Goal: Task Accomplishment & Management: Complete application form

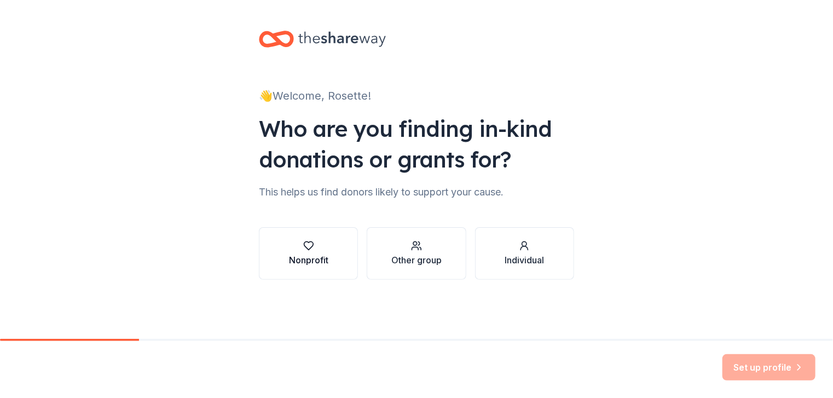
click at [321, 247] on div "button" at bounding box center [308, 245] width 39 height 11
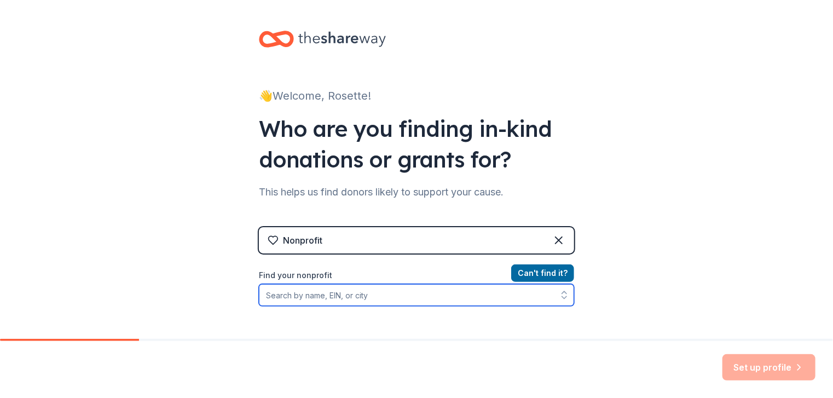
click at [365, 300] on input "Find your nonprofit" at bounding box center [416, 295] width 315 height 22
click at [357, 300] on input "Find your nonprofit" at bounding box center [416, 295] width 315 height 22
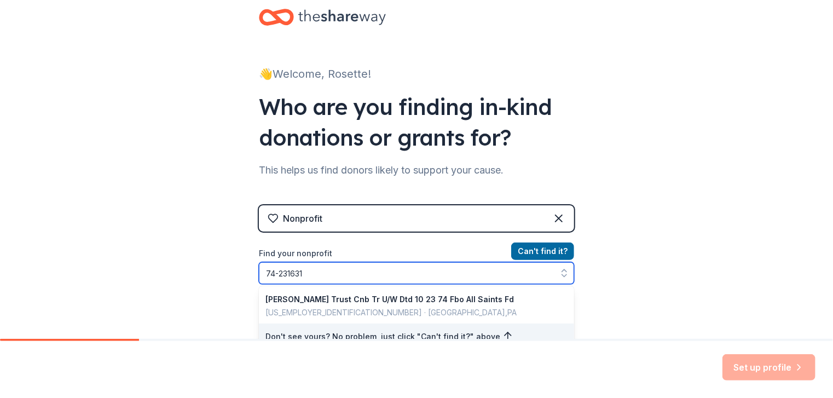
type input "[US_EMPLOYER_IDENTIFICATION_NUMBER]"
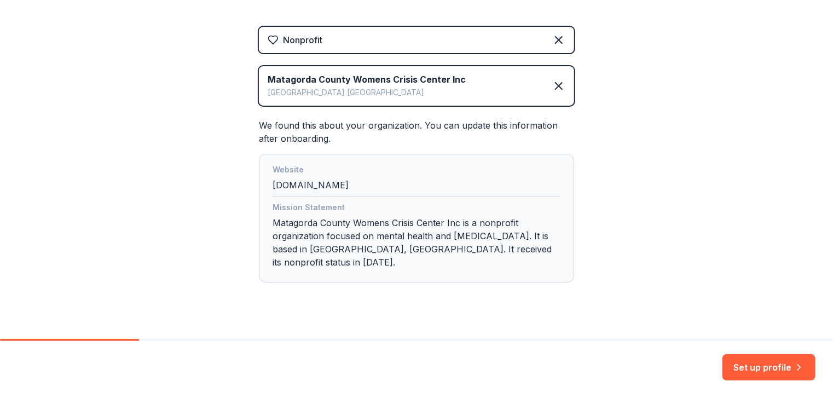
scroll to position [205, 0]
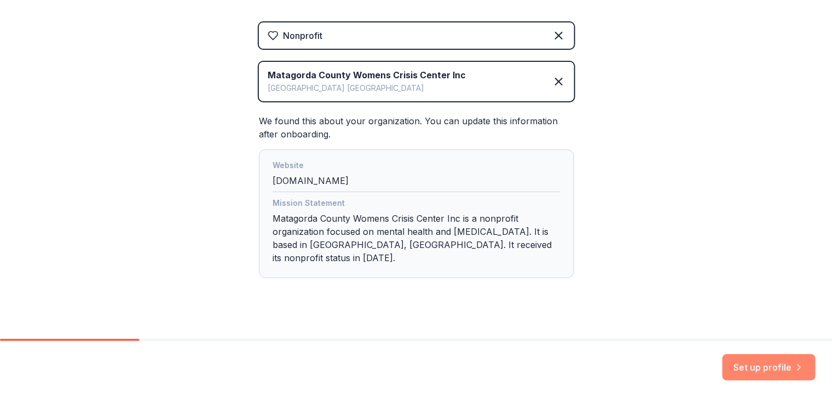
click at [774, 370] on button "Set up profile" at bounding box center [769, 367] width 93 height 26
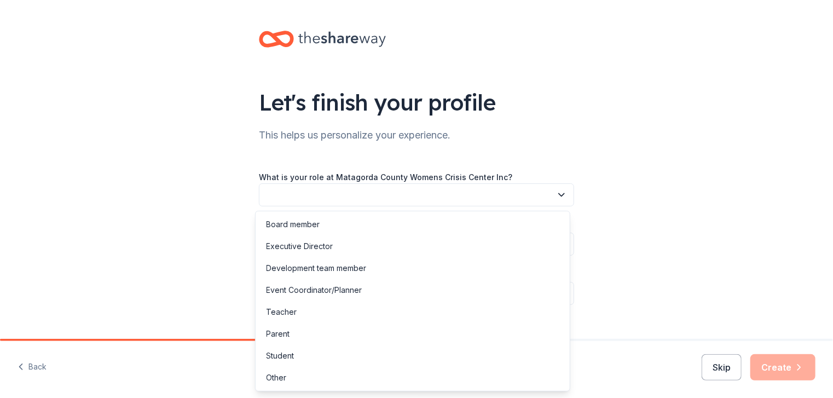
click at [545, 198] on button "button" at bounding box center [416, 194] width 315 height 23
click at [320, 292] on div "Event Coordinator/Planner" at bounding box center [315, 290] width 96 height 13
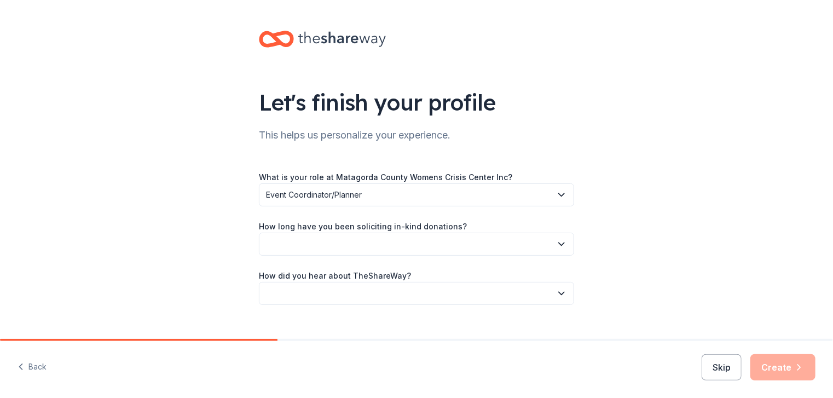
click at [559, 241] on icon "button" at bounding box center [561, 244] width 11 height 11
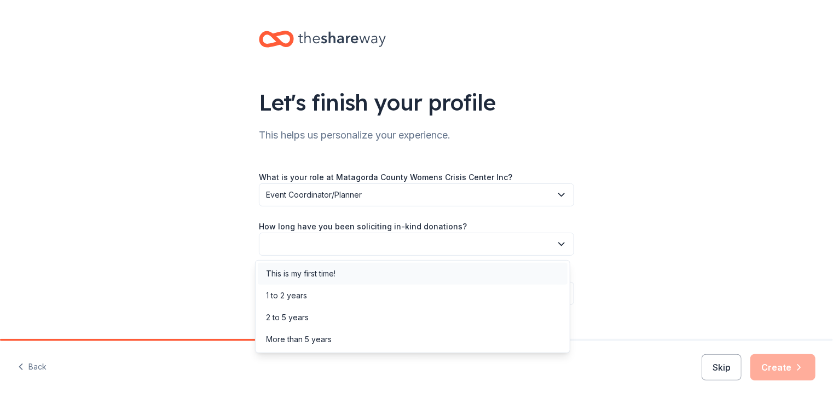
click at [342, 278] on div "This is my first time!" at bounding box center [413, 274] width 310 height 22
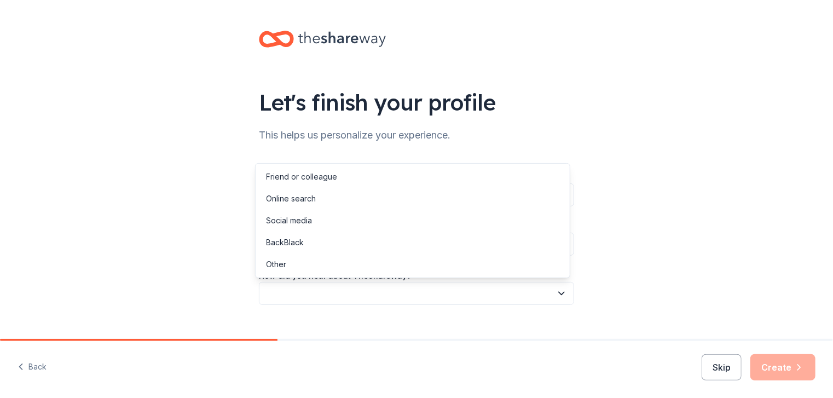
click at [559, 294] on icon "button" at bounding box center [561, 293] width 5 height 3
click at [329, 203] on div "Online search" at bounding box center [413, 199] width 310 height 22
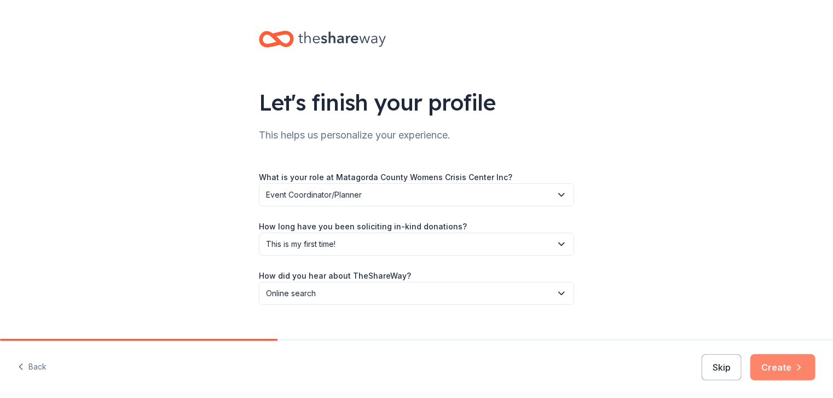
click at [811, 363] on button "Create" at bounding box center [782, 367] width 65 height 26
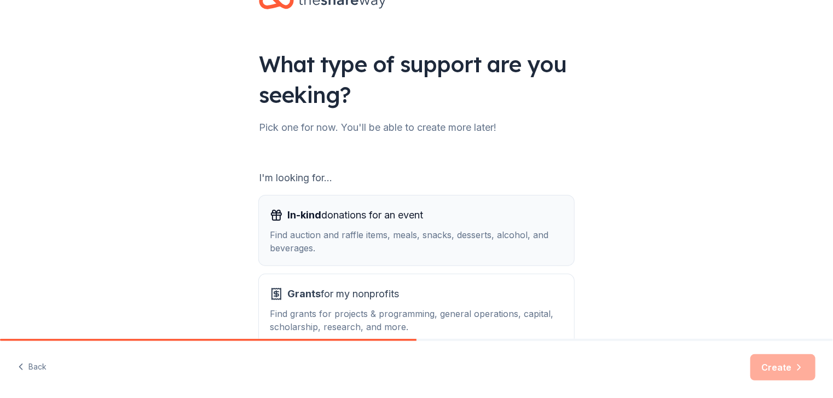
scroll to position [103, 0]
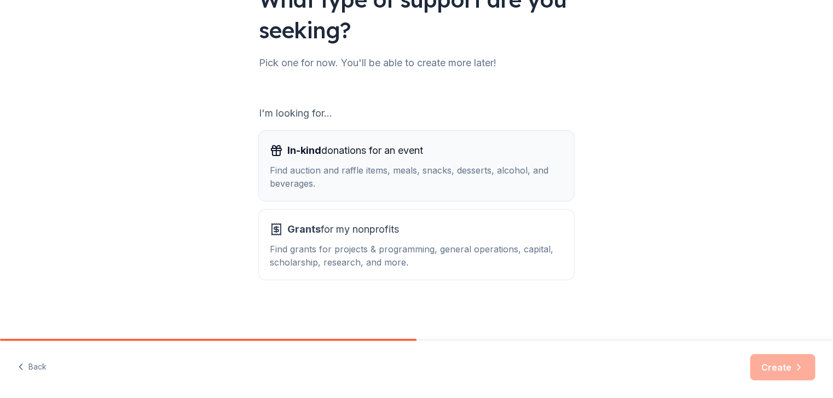
click at [410, 181] on div "Find auction and raffle items, meals, snacks, desserts, alcohol, and beverages." at bounding box center [416, 177] width 293 height 26
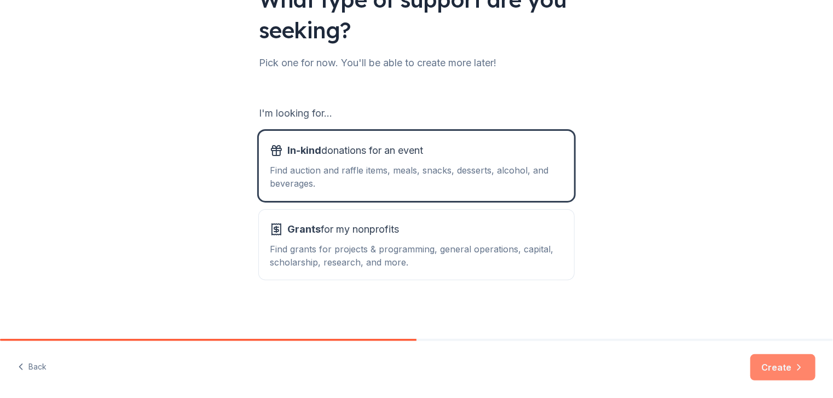
click at [786, 369] on button "Create" at bounding box center [782, 367] width 65 height 26
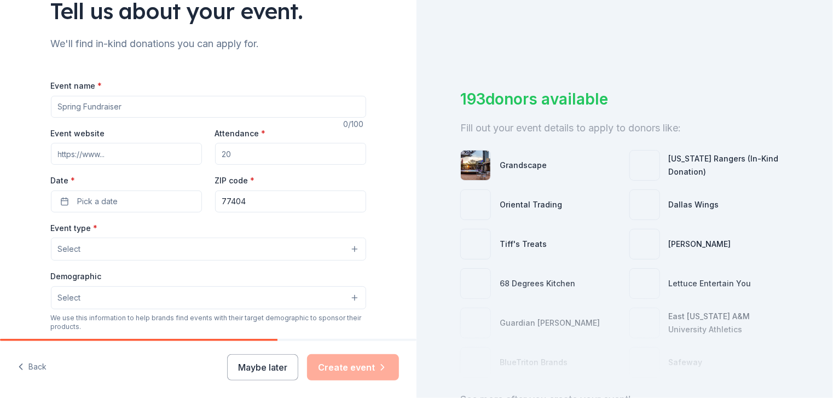
scroll to position [109, 0]
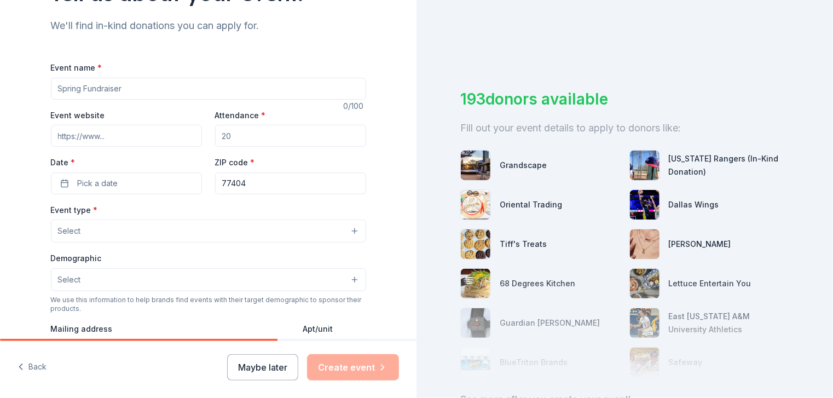
click at [119, 86] on input "Event name *" at bounding box center [208, 89] width 315 height 22
drag, startPoint x: 119, startPoint y: 86, endPoint x: 53, endPoint y: 94, distance: 67.2
click at [53, 94] on input "Event name *" at bounding box center [208, 89] width 315 height 22
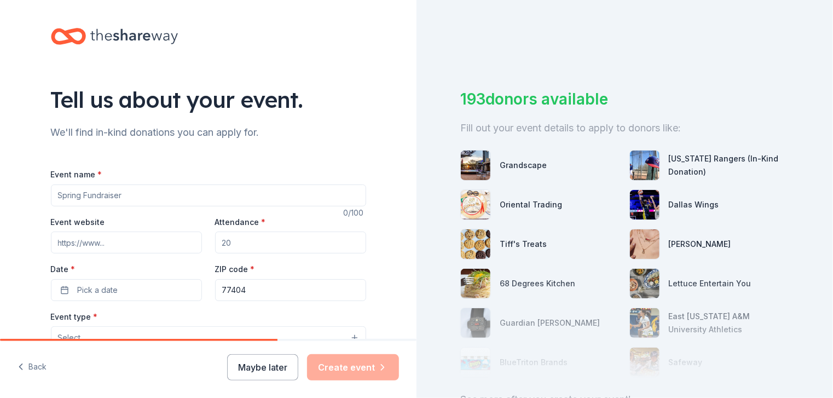
scroll to position [0, 0]
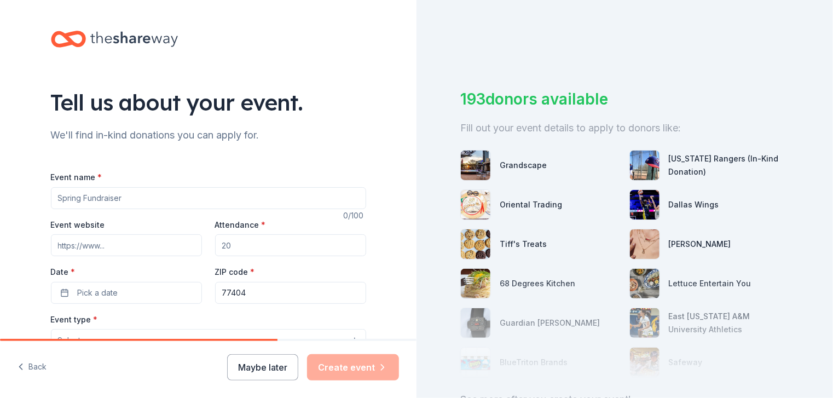
click at [153, 199] on input "Event name *" at bounding box center [208, 198] width 315 height 22
type input "A Night To Remember"
drag, startPoint x: 239, startPoint y: 248, endPoint x: 209, endPoint y: 242, distance: 30.1
click at [209, 242] on div "Event website Attendance * Date * Pick a date ZIP code * 77404" at bounding box center [208, 261] width 315 height 86
type input "220"
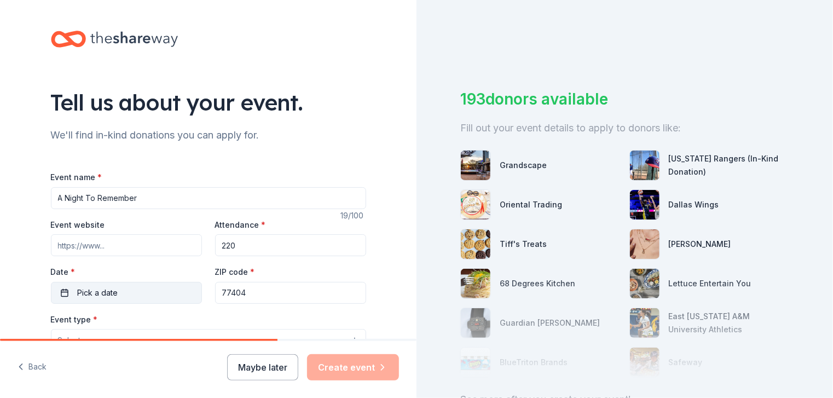
click at [141, 294] on button "Pick a date" at bounding box center [126, 293] width 151 height 22
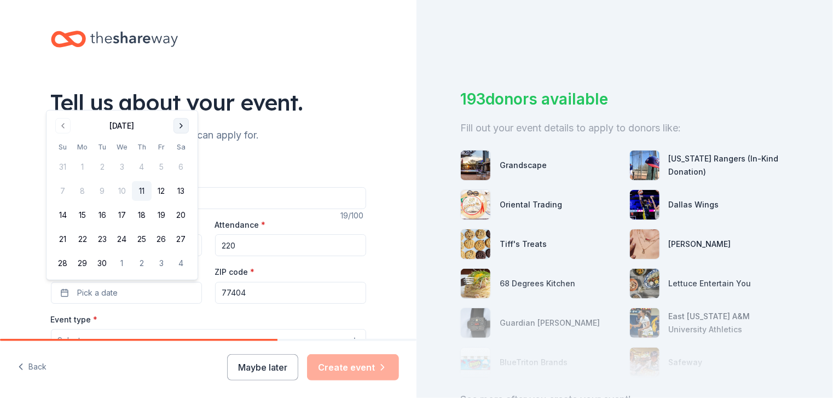
click at [183, 125] on button "Go to next month" at bounding box center [181, 125] width 15 height 15
click at [182, 125] on button "Go to next month" at bounding box center [181, 125] width 15 height 15
click at [181, 125] on th "Sa" at bounding box center [181, 122] width 20 height 11
click at [178, 102] on button "Go to next month" at bounding box center [181, 101] width 15 height 15
click at [178, 126] on button "Go to next month" at bounding box center [181, 125] width 15 height 15
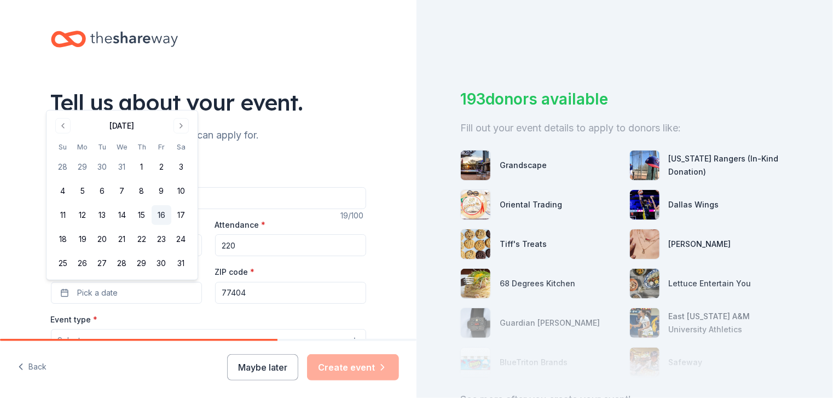
click at [159, 213] on button "16" at bounding box center [162, 215] width 20 height 20
click at [309, 294] on input "77404" at bounding box center [290, 293] width 151 height 22
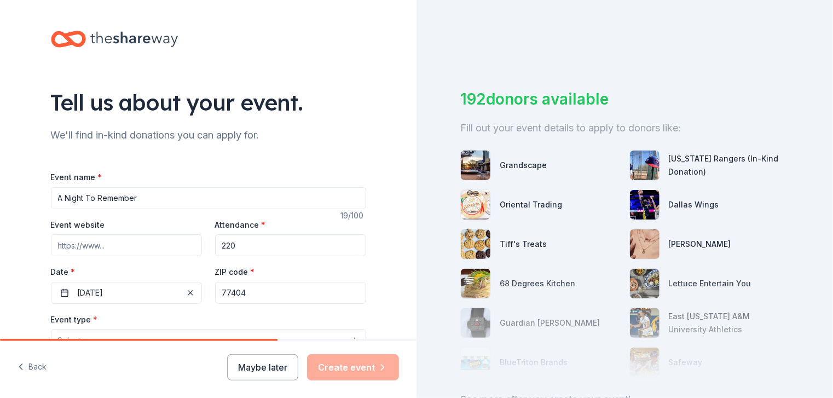
click at [258, 301] on input "77404" at bounding box center [290, 293] width 151 height 22
type input "77414"
click at [372, 267] on div "Tell us about your event. We'll find in-kind donations you can apply for. Event…" at bounding box center [208, 364] width 350 height 729
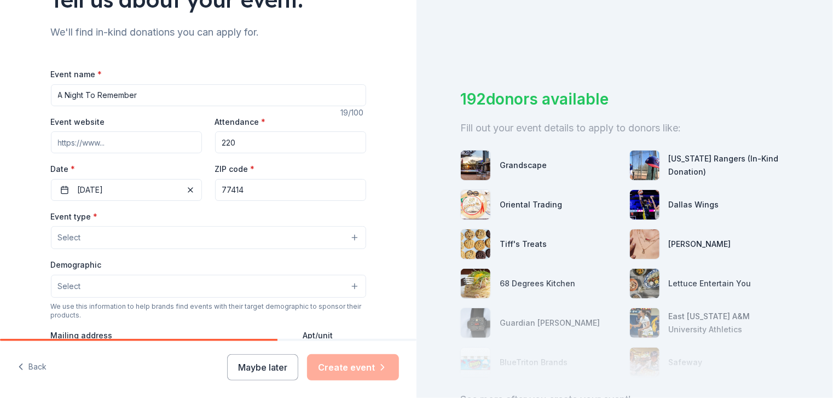
scroll to position [109, 0]
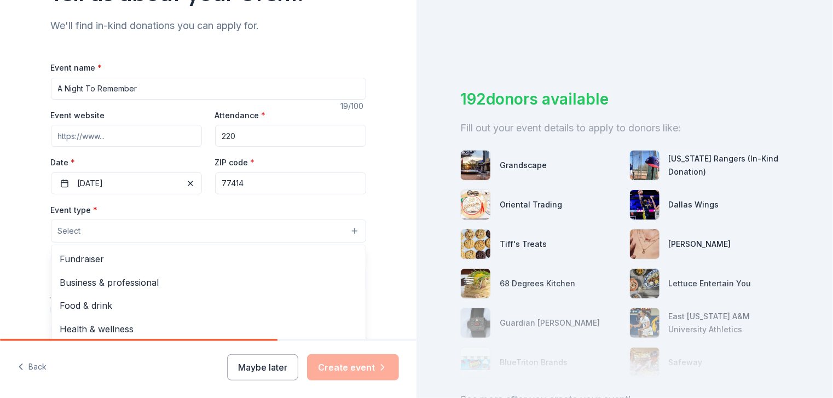
click at [298, 232] on button "Select" at bounding box center [208, 230] width 315 height 23
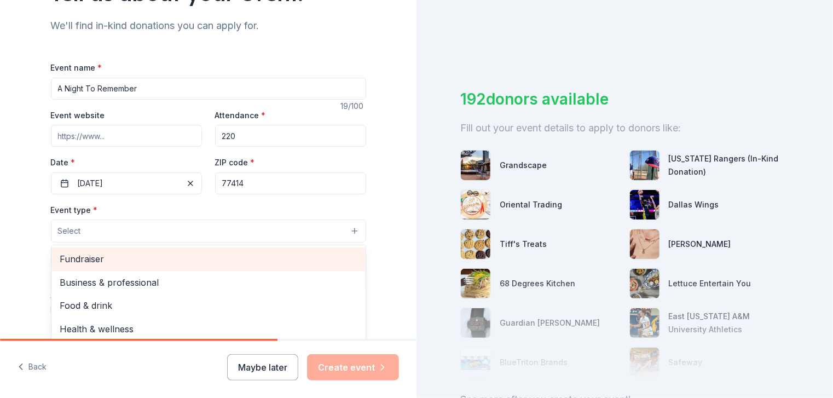
click at [114, 264] on span "Fundraiser" at bounding box center [208, 259] width 297 height 14
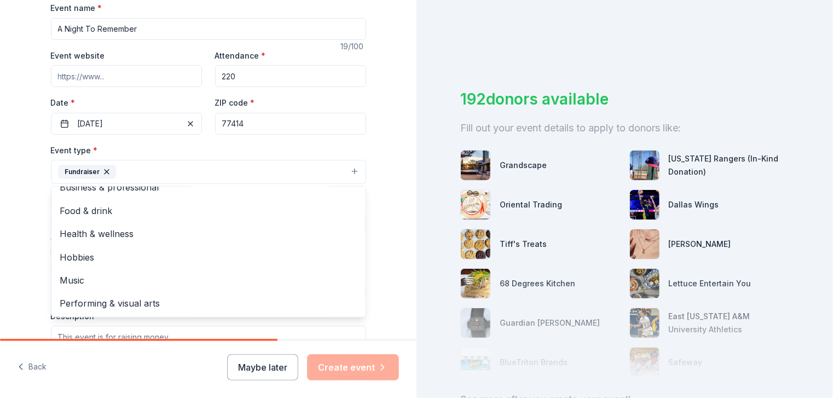
scroll to position [164, 0]
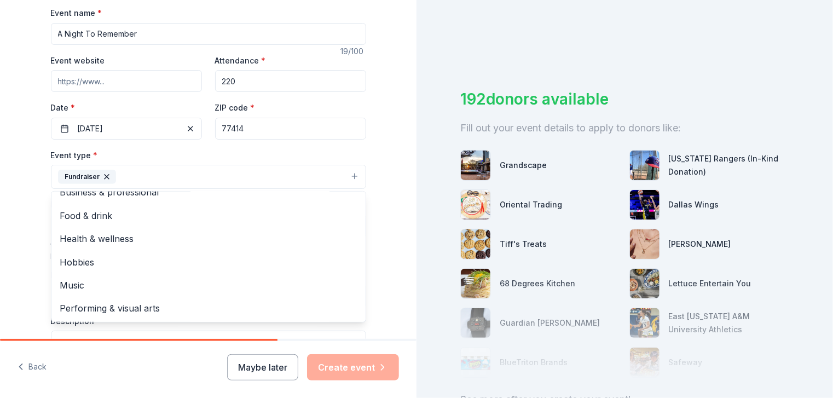
click at [34, 196] on div "Tell us about your event. We'll find in-kind donations you can apply for. Event…" at bounding box center [208, 201] width 350 height 730
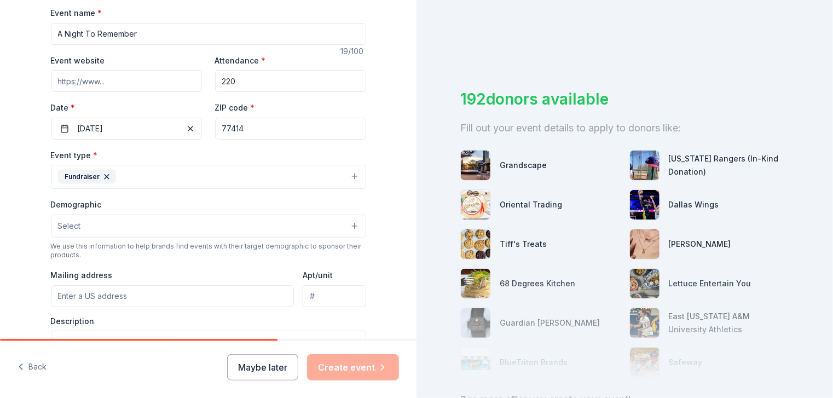
click at [76, 231] on span "Select" at bounding box center [69, 225] width 23 height 13
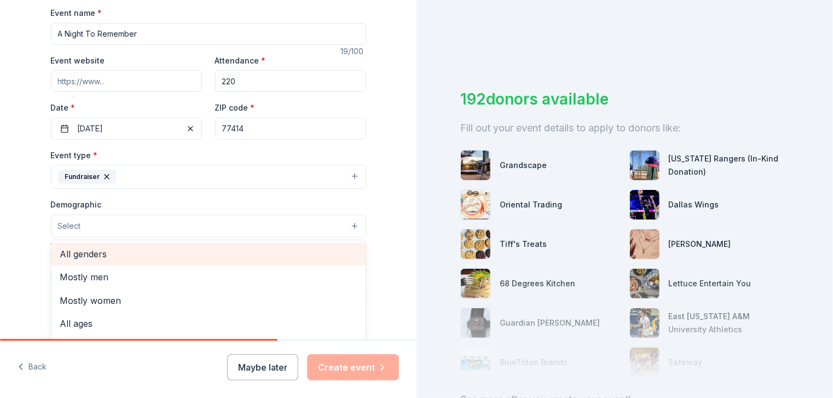
click at [106, 259] on span "All genders" at bounding box center [208, 254] width 297 height 14
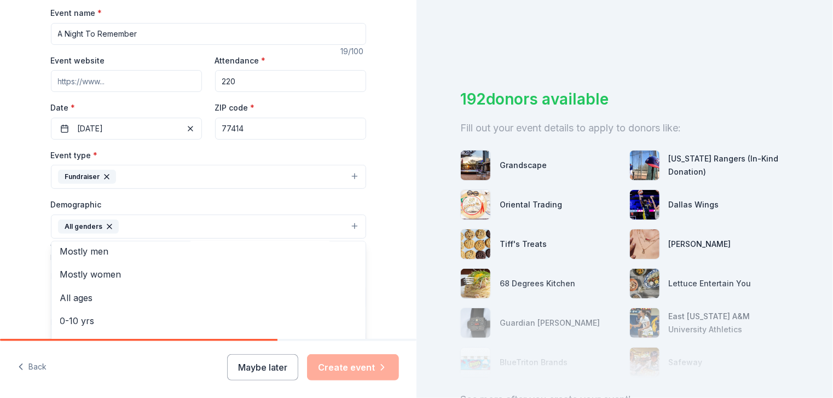
scroll to position [0, 0]
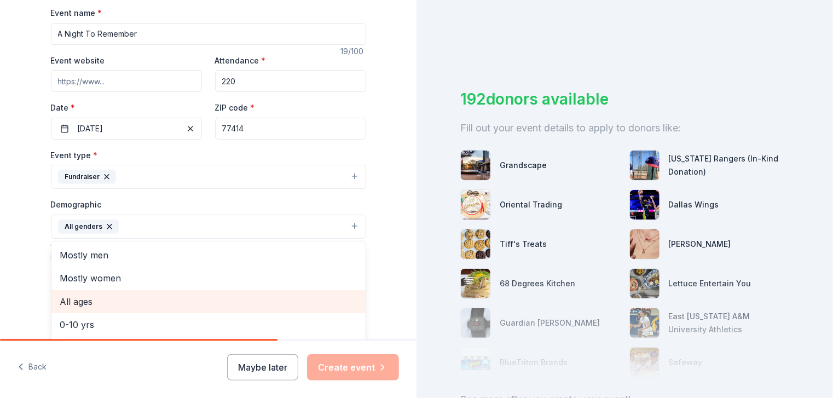
click at [96, 304] on span "All ages" at bounding box center [208, 301] width 297 height 14
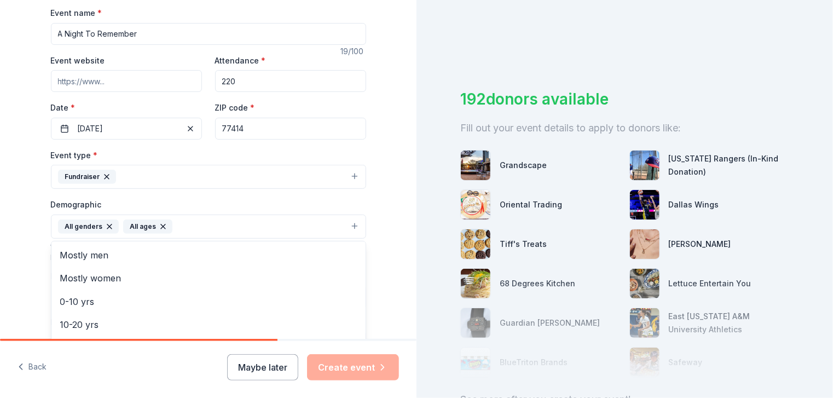
click at [20, 226] on div "Tell us about your event. We'll find in-kind donations you can apply for. Event…" at bounding box center [208, 201] width 417 height 731
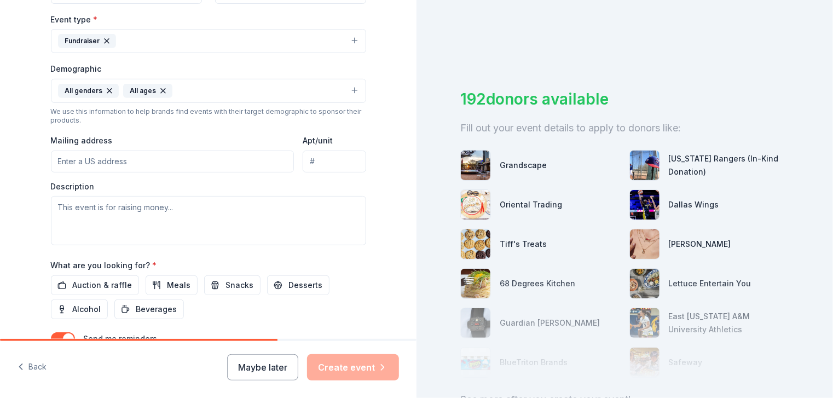
scroll to position [328, 0]
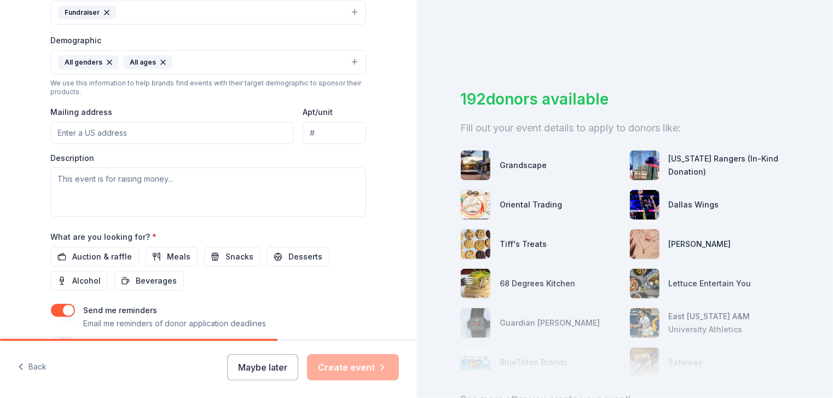
click at [65, 135] on input "Mailing address" at bounding box center [173, 133] width 244 height 22
drag, startPoint x: 65, startPoint y: 135, endPoint x: 31, endPoint y: 158, distance: 41.0
click at [33, 158] on div "Tell us about your event. We'll find in-kind donations you can apply for. Event…" at bounding box center [208, 37] width 350 height 731
click at [73, 135] on input "Mailing address" at bounding box center [173, 133] width 244 height 22
click at [127, 132] on input "Mailing address" at bounding box center [173, 133] width 244 height 22
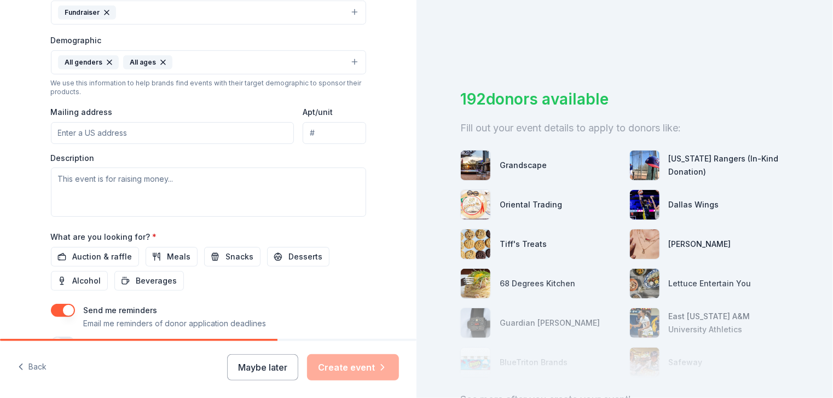
drag, startPoint x: 127, startPoint y: 132, endPoint x: 11, endPoint y: 139, distance: 116.2
click at [11, 139] on div "Tell us about your event. We'll find in-kind donations you can apply for. Event…" at bounding box center [208, 37] width 417 height 731
click at [132, 131] on input "Mailing address" at bounding box center [173, 133] width 244 height 22
type input "3010 6th Street, Bay City, TX, 77414"
click at [131, 193] on textarea at bounding box center [208, 191] width 315 height 49
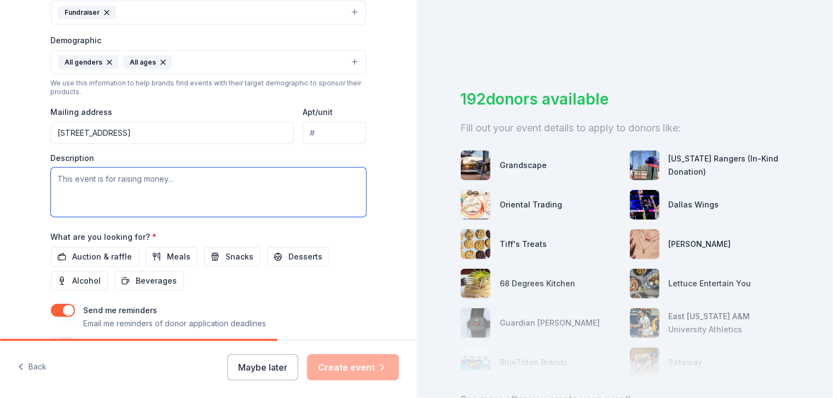
paste textarea "My name is Samantha Counts, and I’m reaching out on behalf of The Crisis Center…"
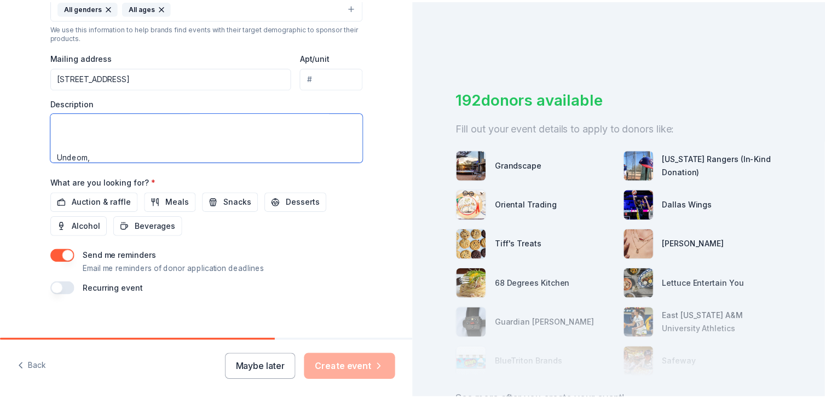
scroll to position [391, 0]
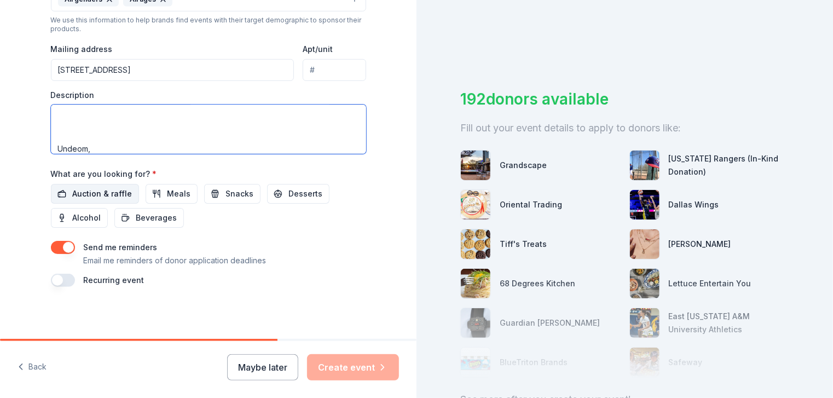
type textarea "My name is Samantha Counts, and I’m reaching out on behalf of The Crisis Center…"
click at [112, 198] on span "Auction & raffle" at bounding box center [103, 193] width 60 height 13
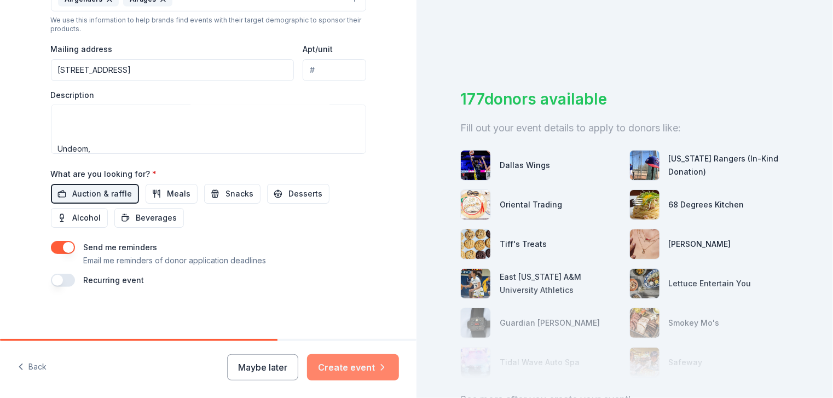
click at [371, 371] on button "Create event" at bounding box center [353, 367] width 92 height 26
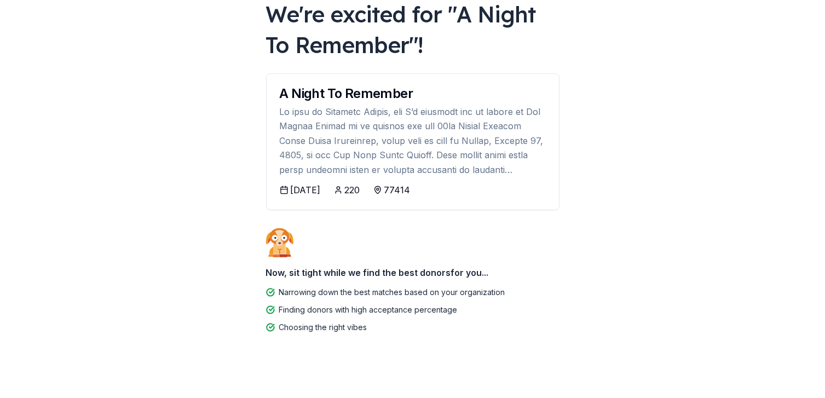
scroll to position [79, 0]
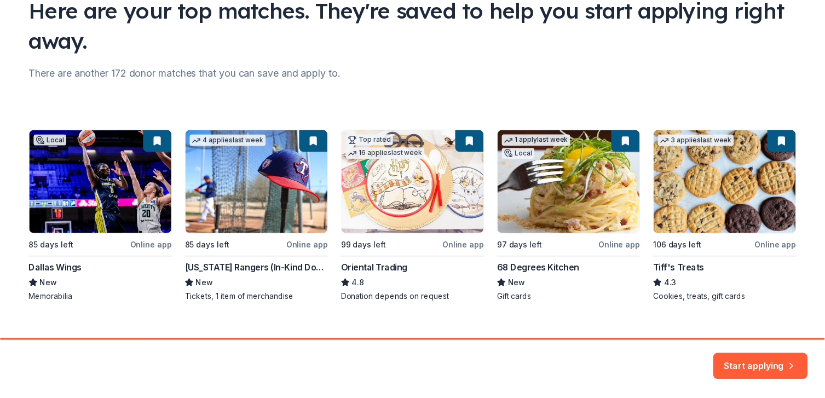
scroll to position [110, 0]
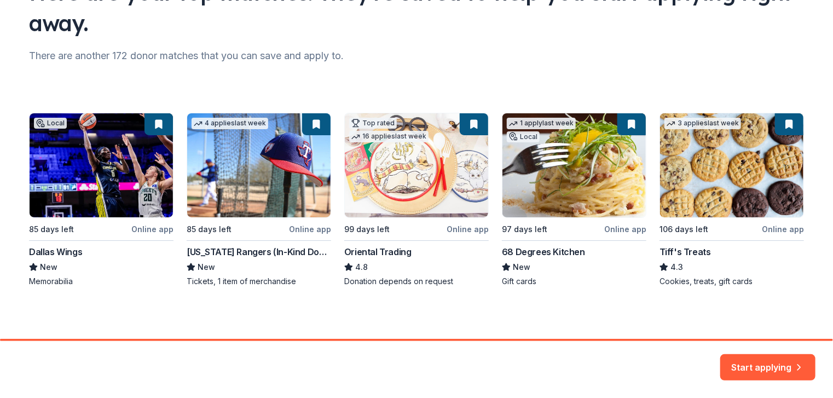
click at [58, 142] on div "Local 85 days left Online app Dallas Wings New Memorabilia 4 applies last week …" at bounding box center [416, 200] width 775 height 174
click at [114, 186] on div "Local 85 days left Online app Dallas Wings New Memorabilia 4 applies last week …" at bounding box center [416, 200] width 775 height 174
click at [148, 229] on div "Local 85 days left Online app Dallas Wings New Memorabilia 4 applies last week …" at bounding box center [416, 200] width 775 height 174
click at [745, 361] on button "Start applying" at bounding box center [767, 361] width 95 height 26
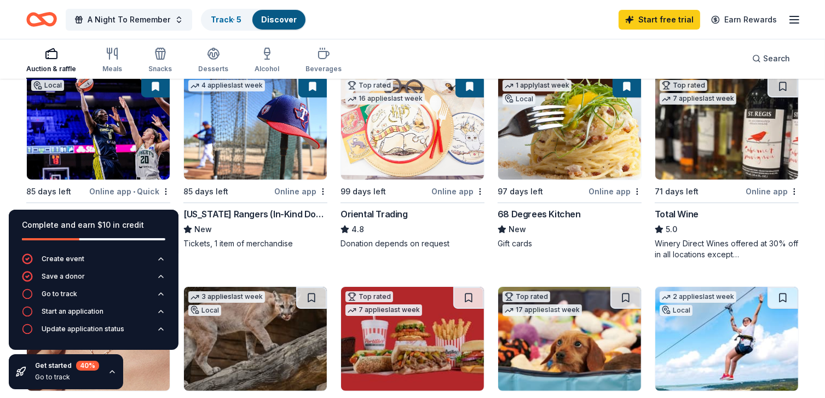
scroll to position [109, 0]
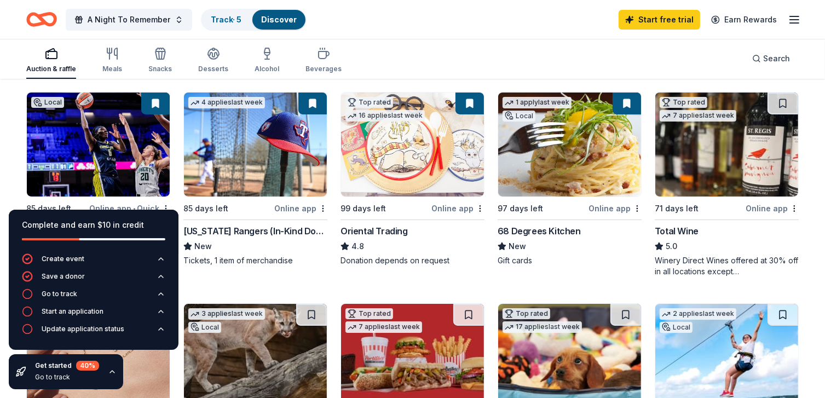
click at [158, 103] on button at bounding box center [155, 104] width 28 height 22
click at [157, 102] on button at bounding box center [155, 104] width 28 height 22
click at [153, 106] on button at bounding box center [155, 104] width 28 height 22
click at [117, 130] on img at bounding box center [98, 145] width 143 height 104
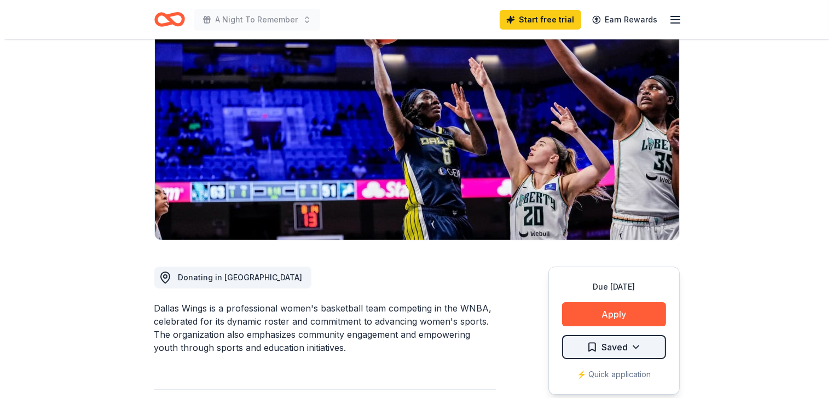
scroll to position [109, 0]
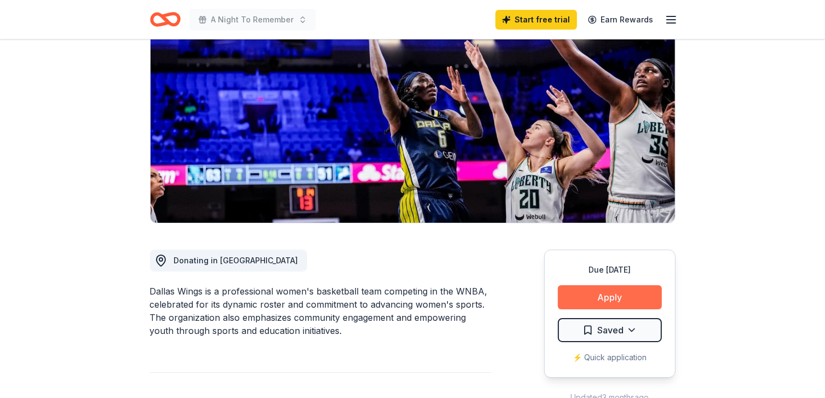
click at [633, 304] on button "Apply" at bounding box center [610, 297] width 104 height 24
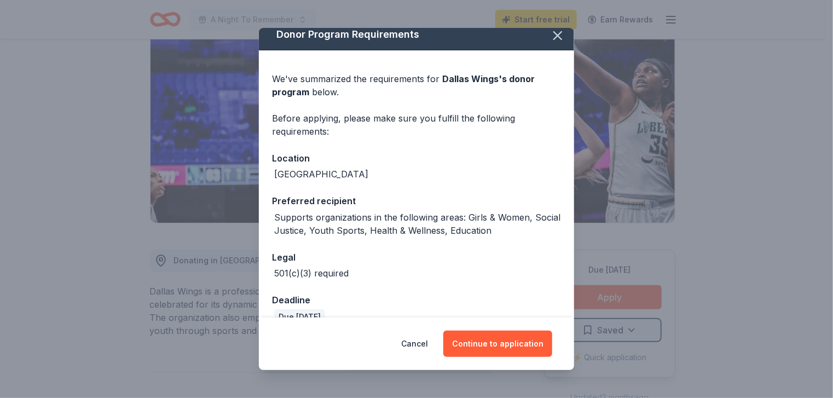
scroll to position [0, 0]
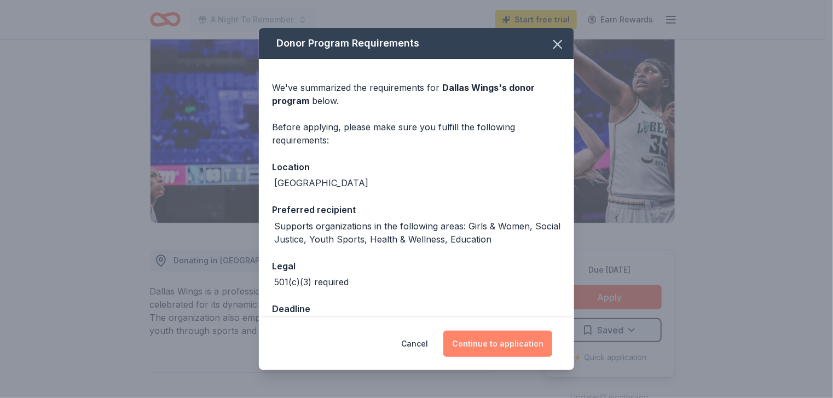
click at [515, 346] on button "Continue to application" at bounding box center [497, 344] width 109 height 26
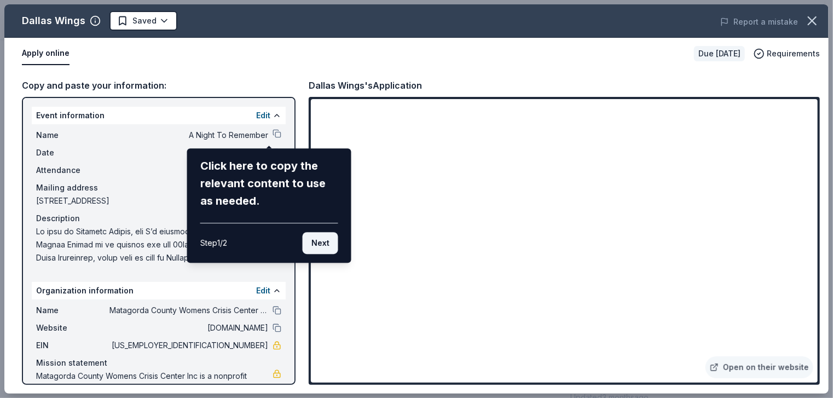
click at [320, 238] on button "Next" at bounding box center [321, 243] width 36 height 22
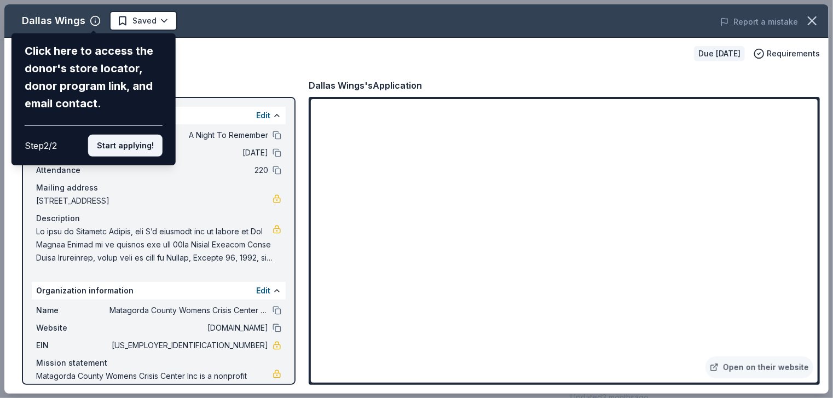
click at [115, 144] on button "Start applying!" at bounding box center [125, 146] width 74 height 22
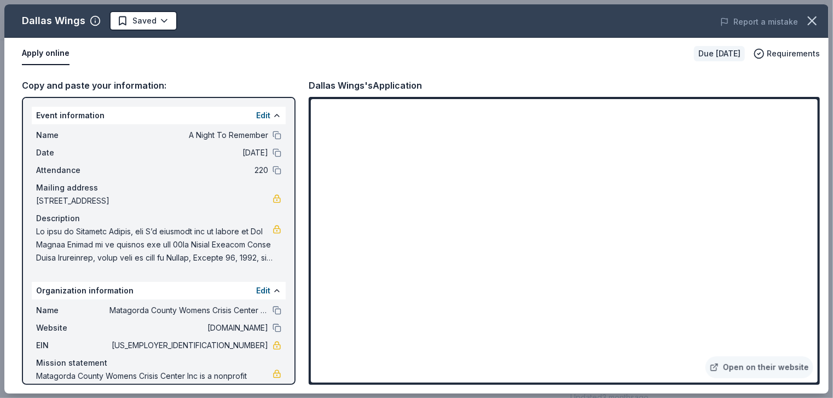
scroll to position [37, 0]
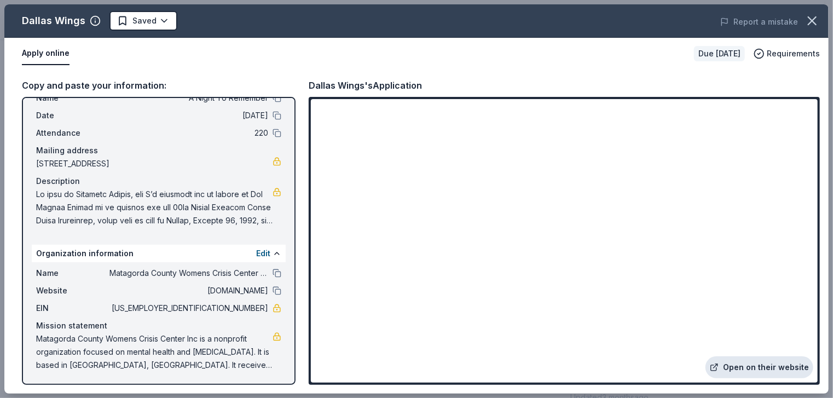
click at [793, 367] on link "Open on their website" at bounding box center [760, 367] width 108 height 22
